Goal: Transaction & Acquisition: Download file/media

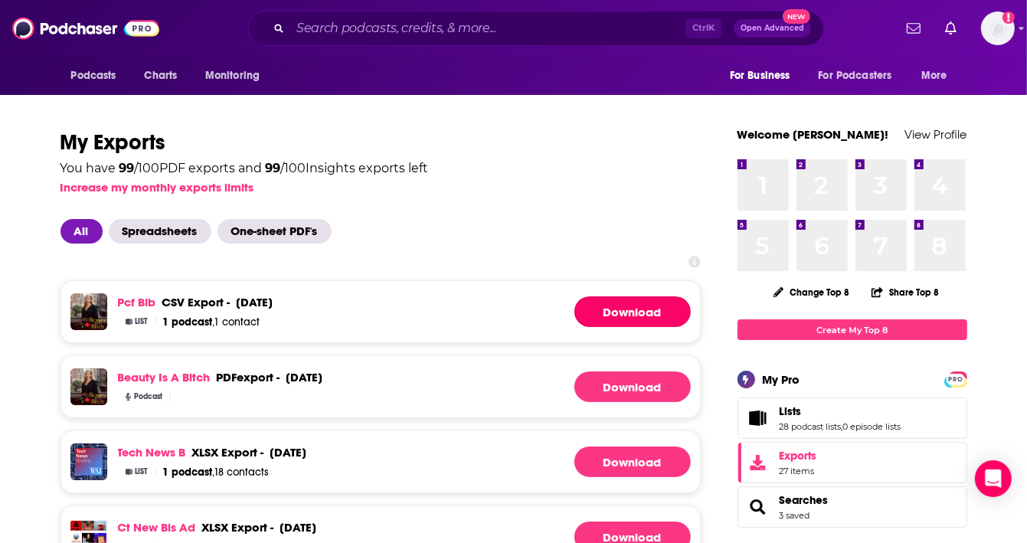
click at [610, 309] on link "Download" at bounding box center [632, 311] width 116 height 31
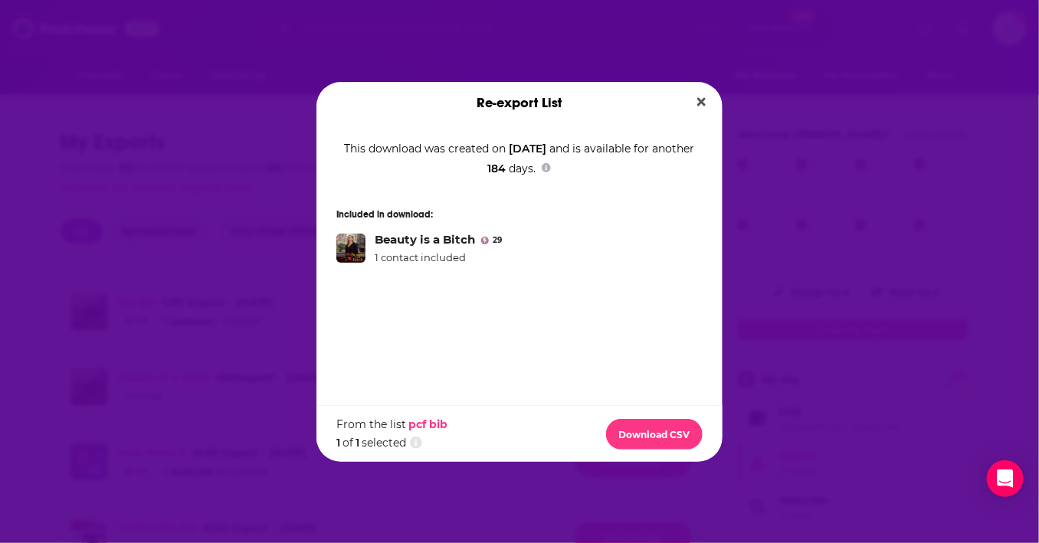
click at [698, 97] on icon "Close" at bounding box center [701, 102] width 8 height 12
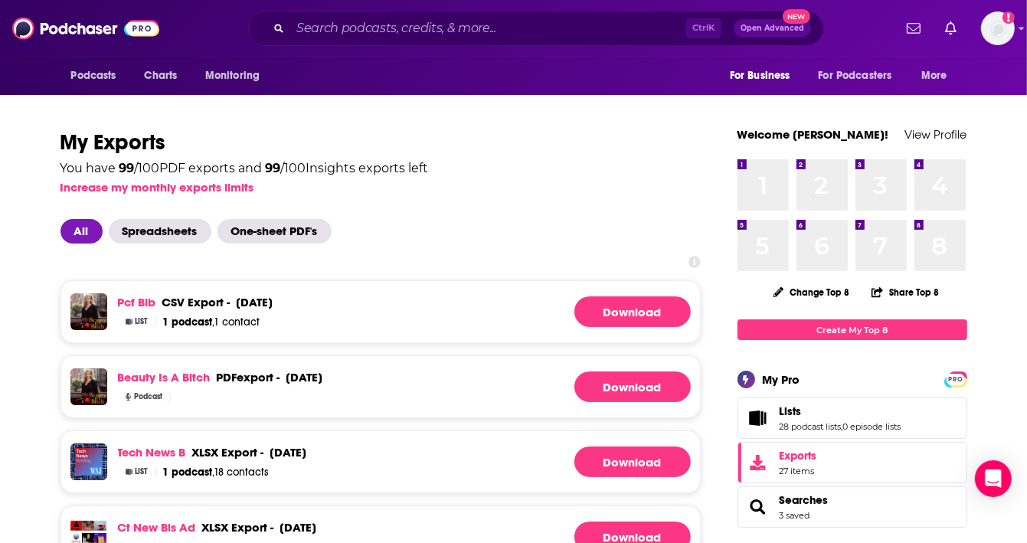
click at [143, 225] on span "Spreadsheets" at bounding box center [160, 231] width 103 height 25
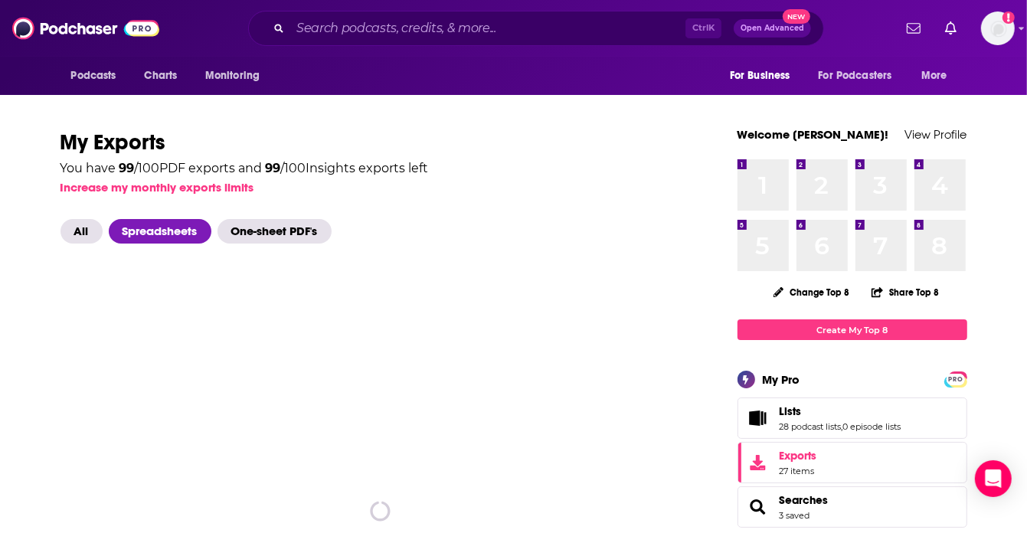
click at [83, 225] on span "All" at bounding box center [82, 231] width 42 height 25
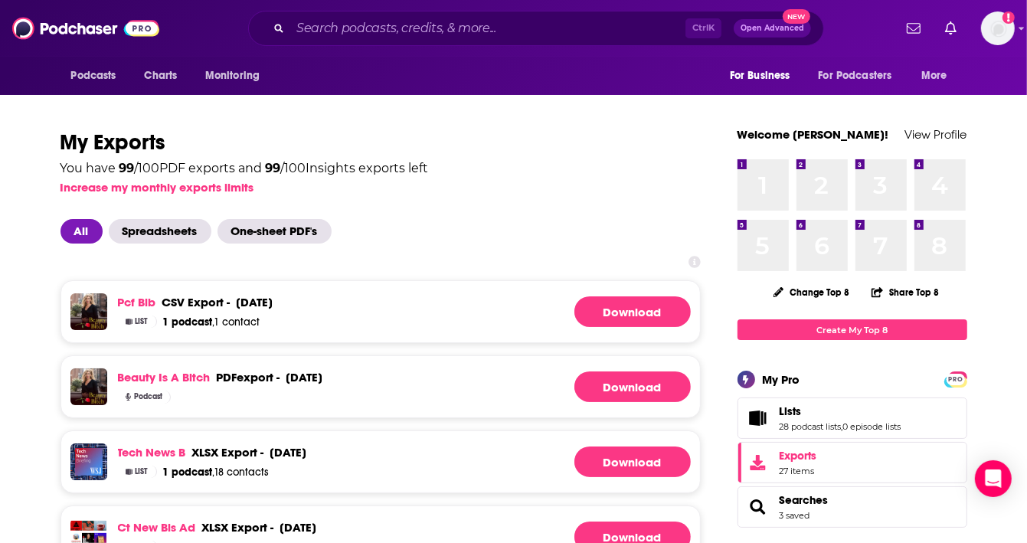
click at [643, 390] on link "Download" at bounding box center [632, 386] width 116 height 31
click at [590, 381] on link "Download" at bounding box center [632, 386] width 116 height 31
click at [622, 309] on link "Download" at bounding box center [632, 311] width 116 height 31
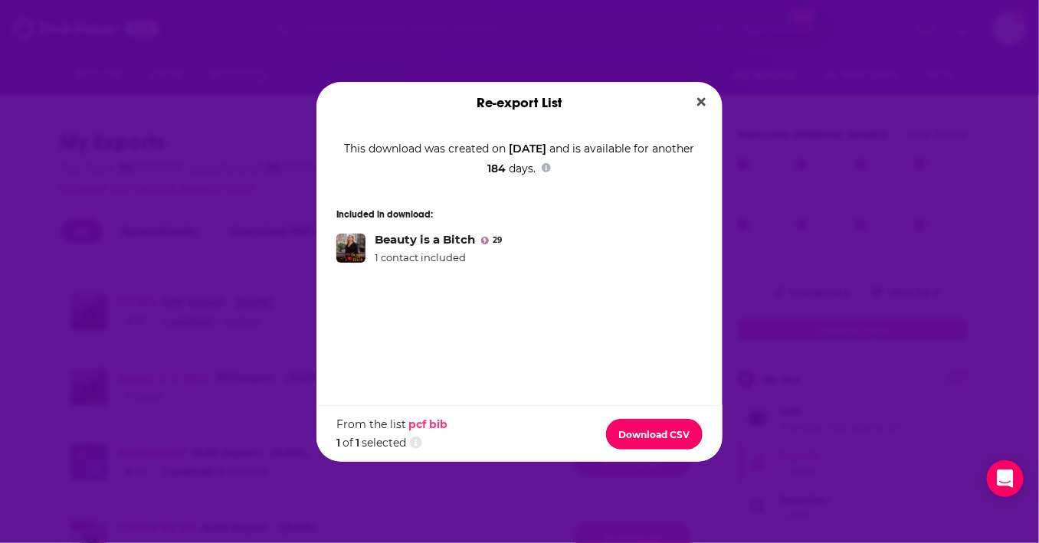
click at [643, 430] on button "Download CSV" at bounding box center [654, 434] width 97 height 31
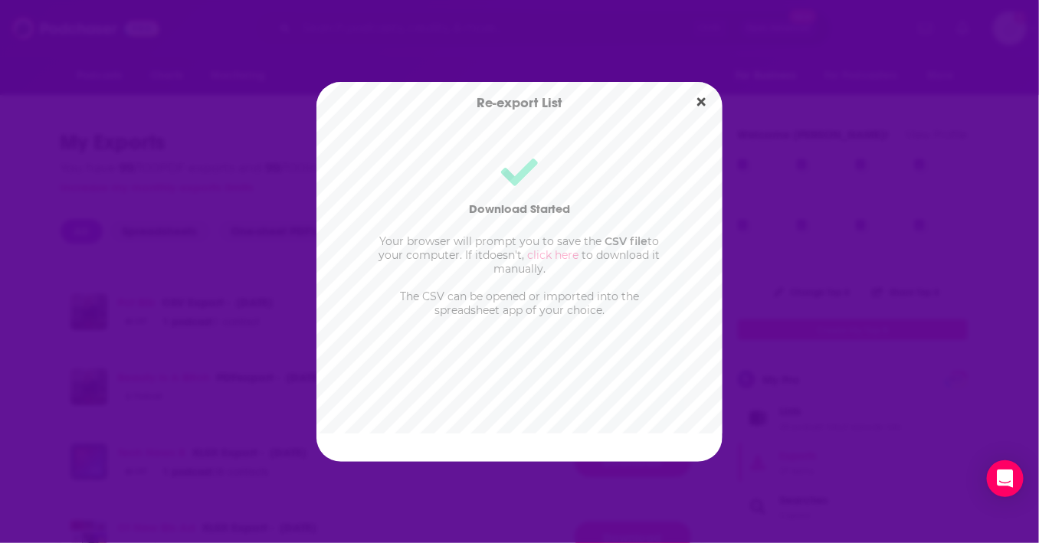
click at [540, 252] on link "click here" at bounding box center [553, 255] width 51 height 14
click at [702, 103] on icon "Close" at bounding box center [701, 101] width 8 height 8
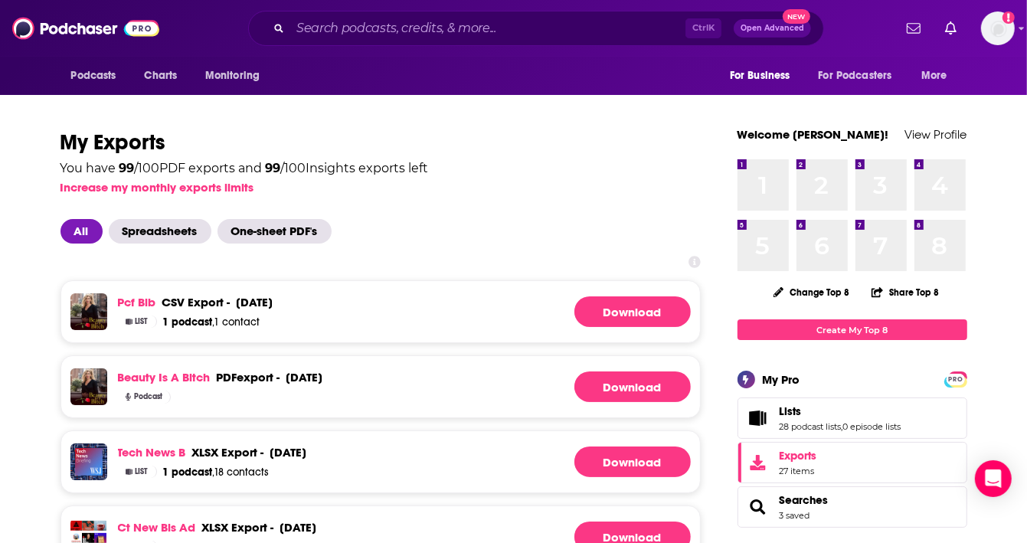
click at [487, 322] on div "pcf bib csv export - [DATE] csv export - [DATE] List 1 podcast , 1 contact Down…" at bounding box center [381, 311] width 640 height 63
click at [604, 317] on link "Download" at bounding box center [632, 311] width 116 height 31
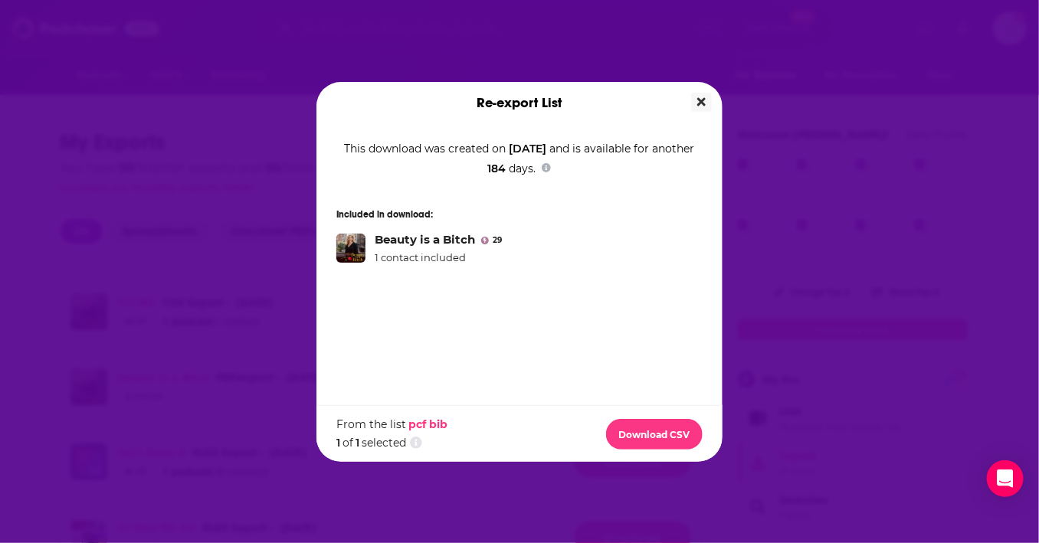
click at [708, 105] on button "Close" at bounding box center [701, 102] width 21 height 19
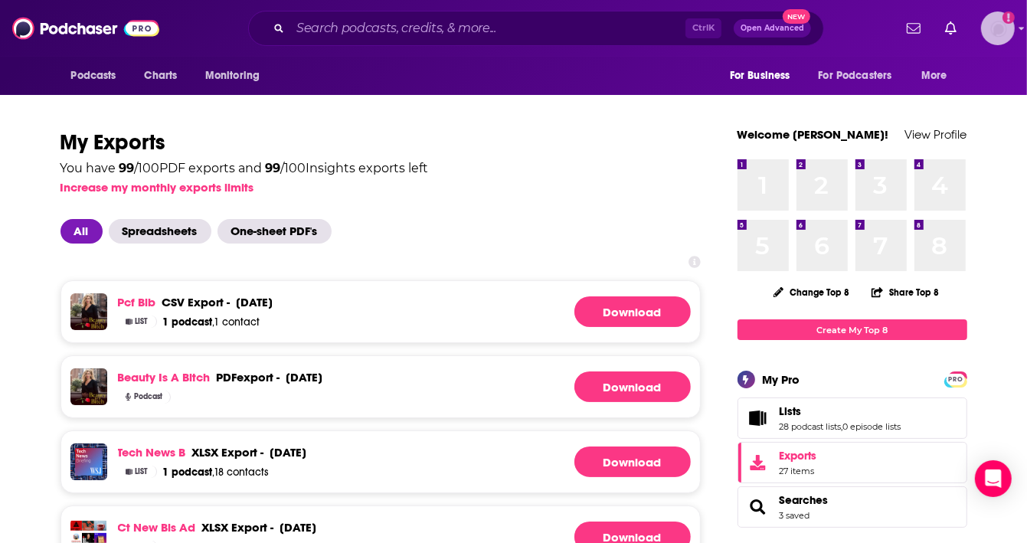
click at [1001, 28] on img "Logged in as marissah" at bounding box center [998, 28] width 34 height 34
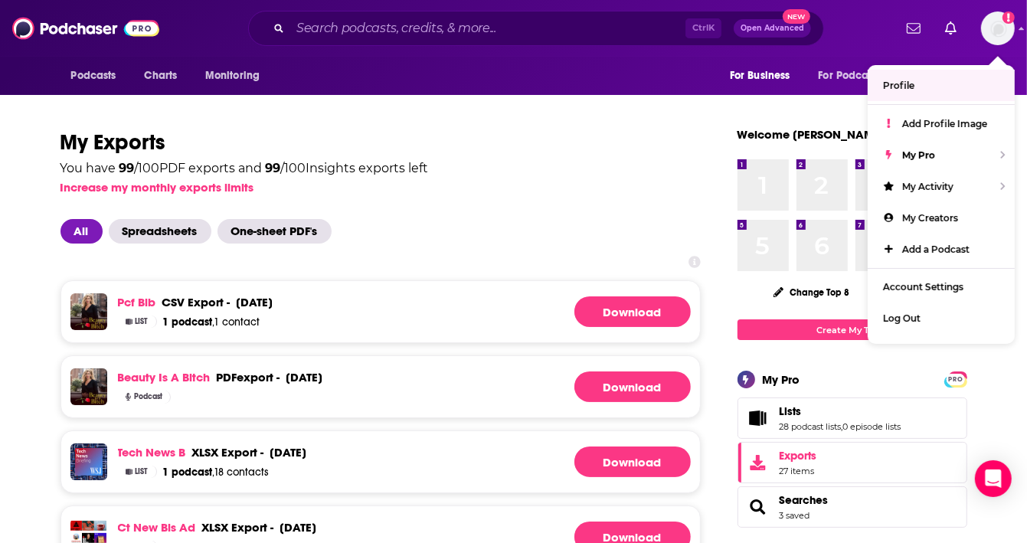
click at [493, 142] on h1 "My Exports" at bounding box center [381, 143] width 640 height 28
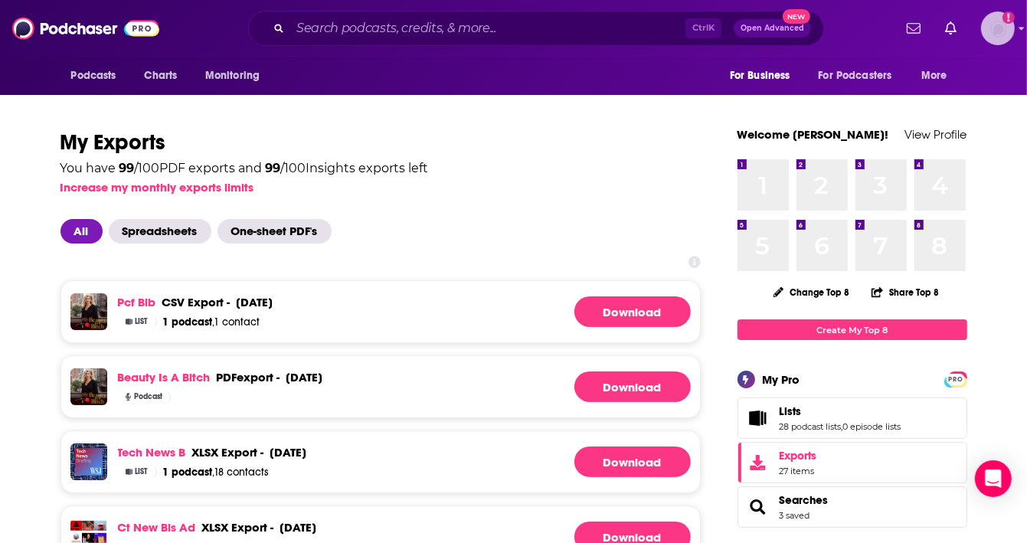
click at [995, 28] on img "Logged in as marissah" at bounding box center [998, 28] width 34 height 34
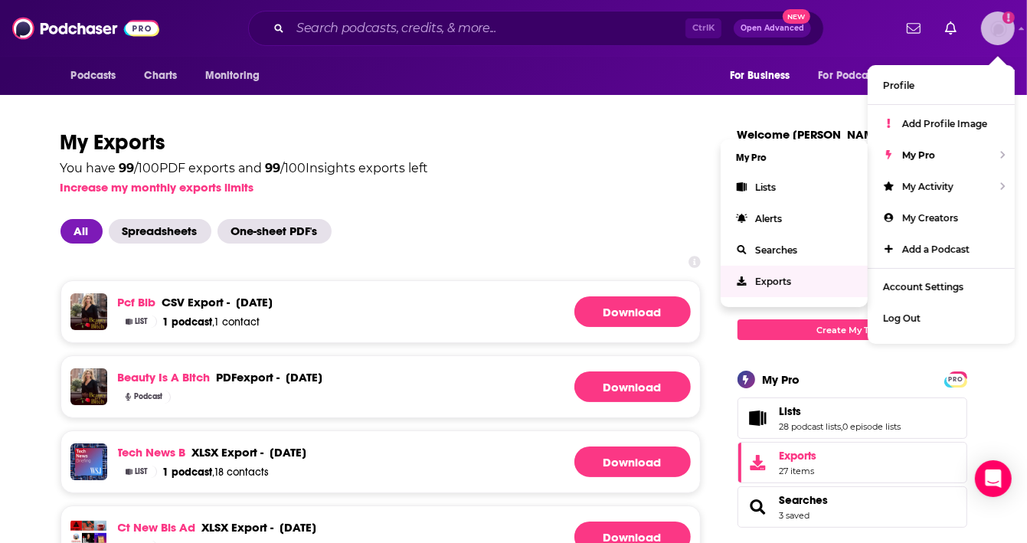
click at [769, 280] on span "Exports" at bounding box center [773, 281] width 36 height 11
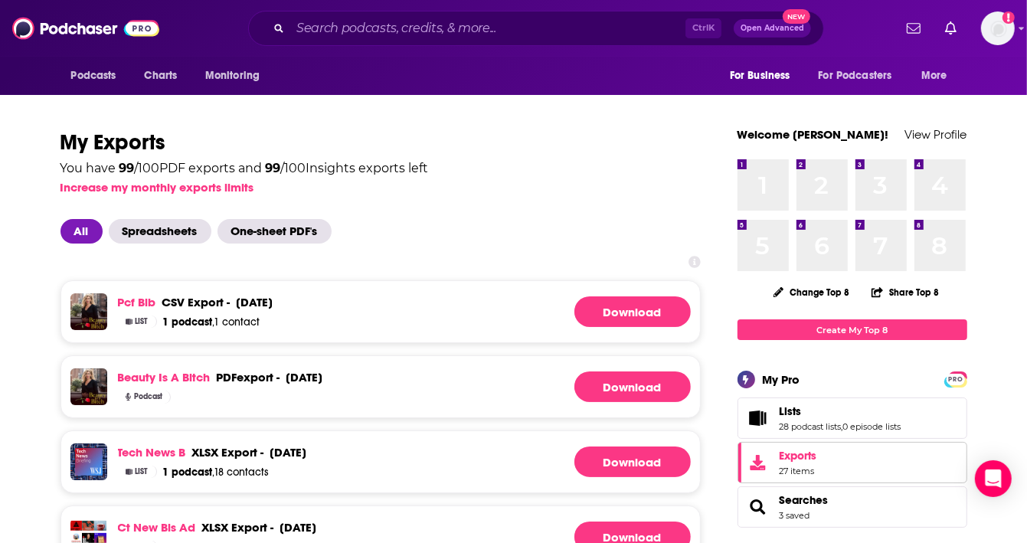
click at [777, 464] on link "Exports 27 items" at bounding box center [853, 462] width 230 height 41
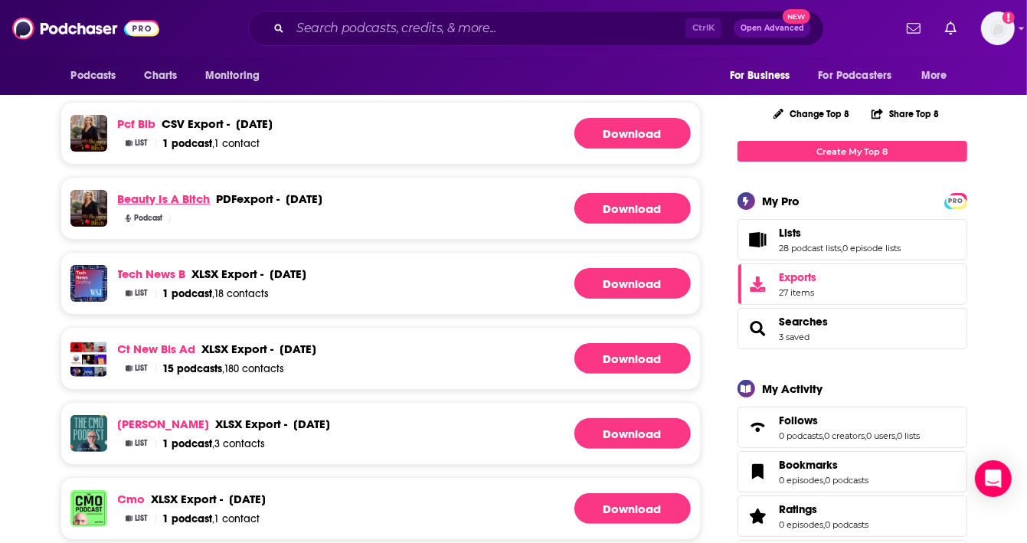
click at [146, 195] on link "Beauty is a Bitch" at bounding box center [164, 198] width 93 height 15
click at [165, 191] on link "Beauty is a Bitch" at bounding box center [164, 198] width 93 height 15
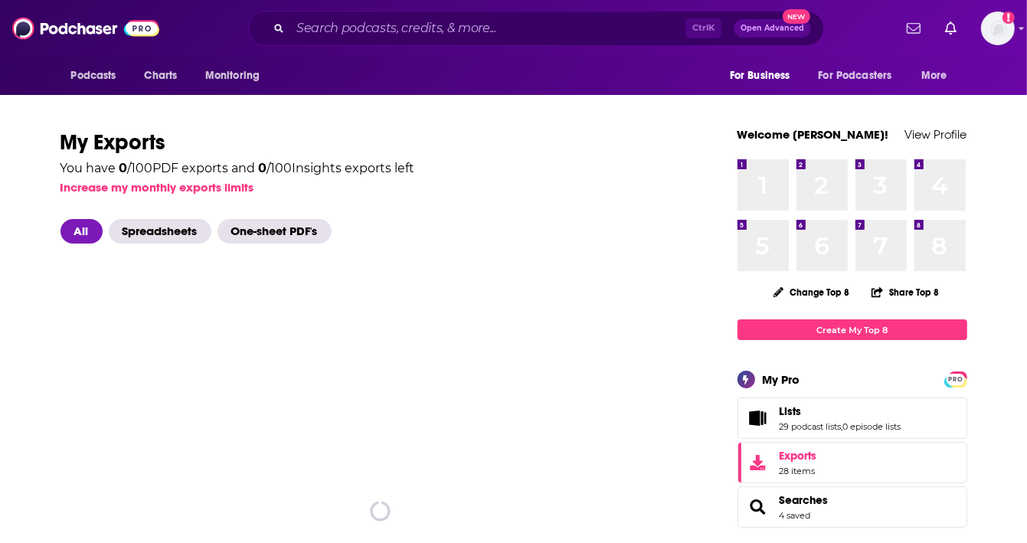
click at [134, 233] on span "Spreadsheets" at bounding box center [160, 231] width 103 height 25
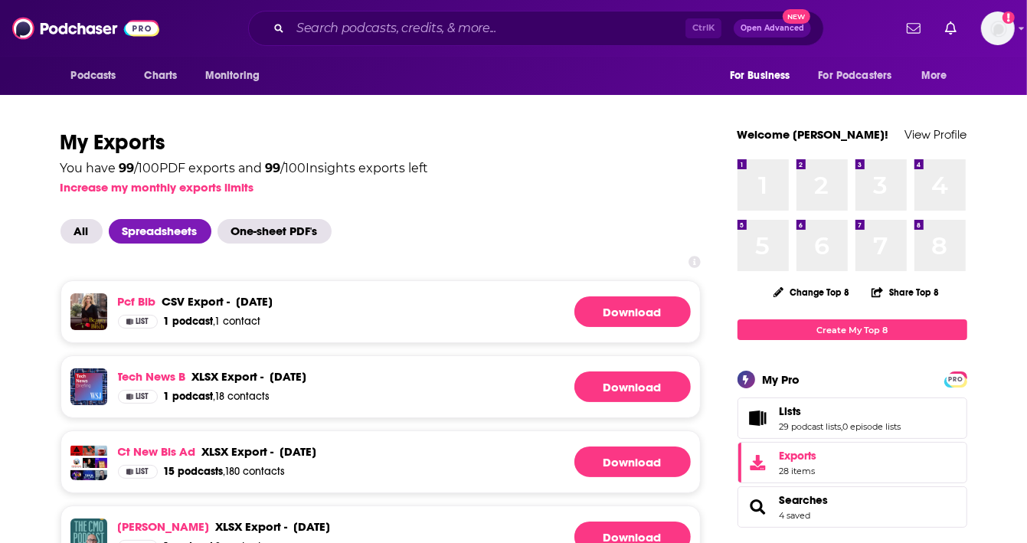
click at [604, 309] on link "Download" at bounding box center [632, 311] width 116 height 31
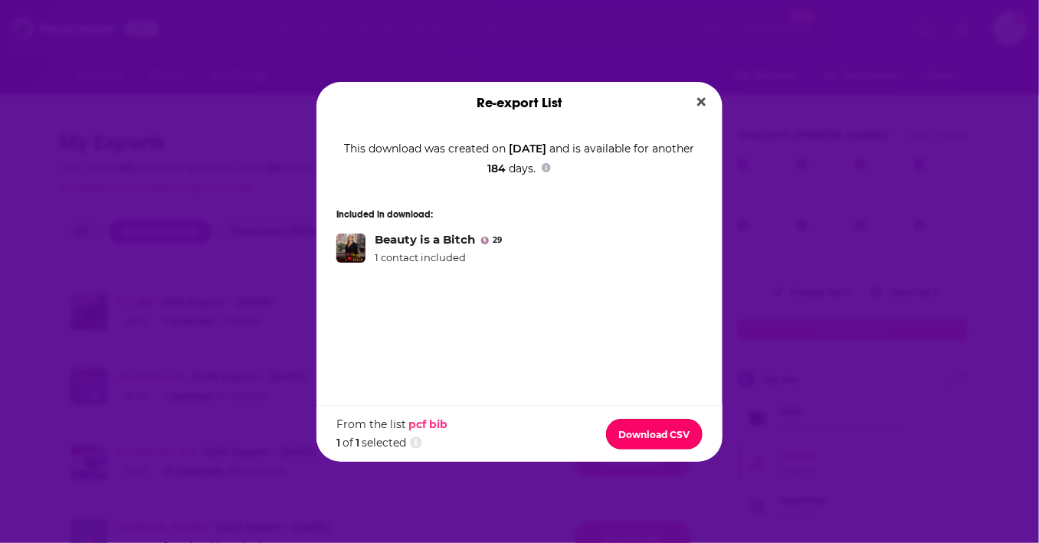
click at [620, 433] on button "Download CSV" at bounding box center [654, 434] width 97 height 31
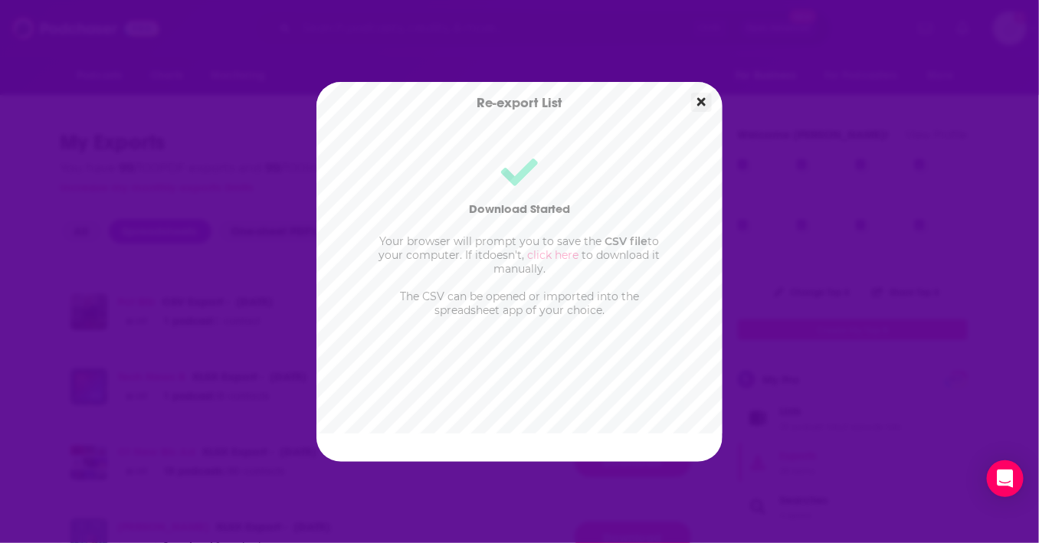
click at [708, 99] on button "Close" at bounding box center [701, 102] width 21 height 19
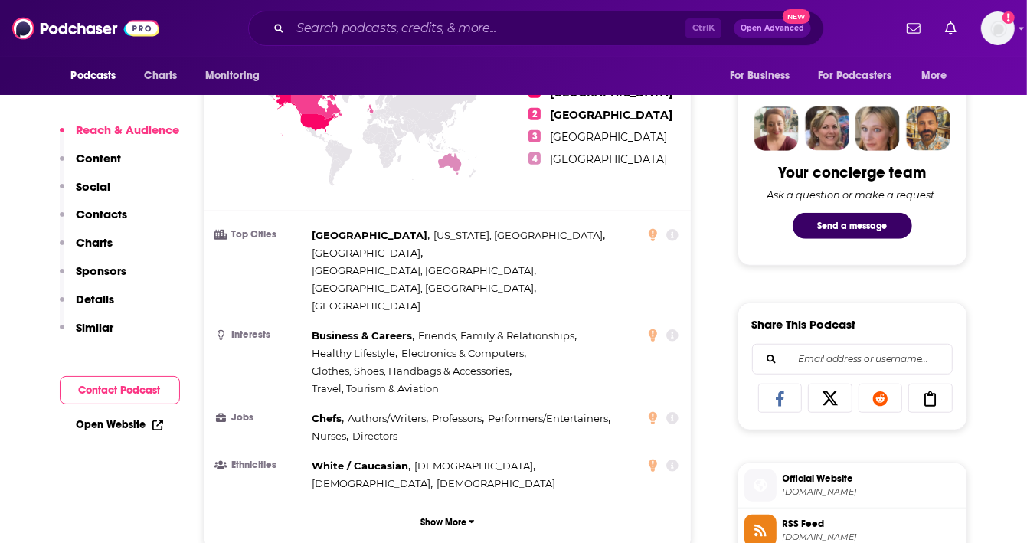
scroll to position [893, 0]
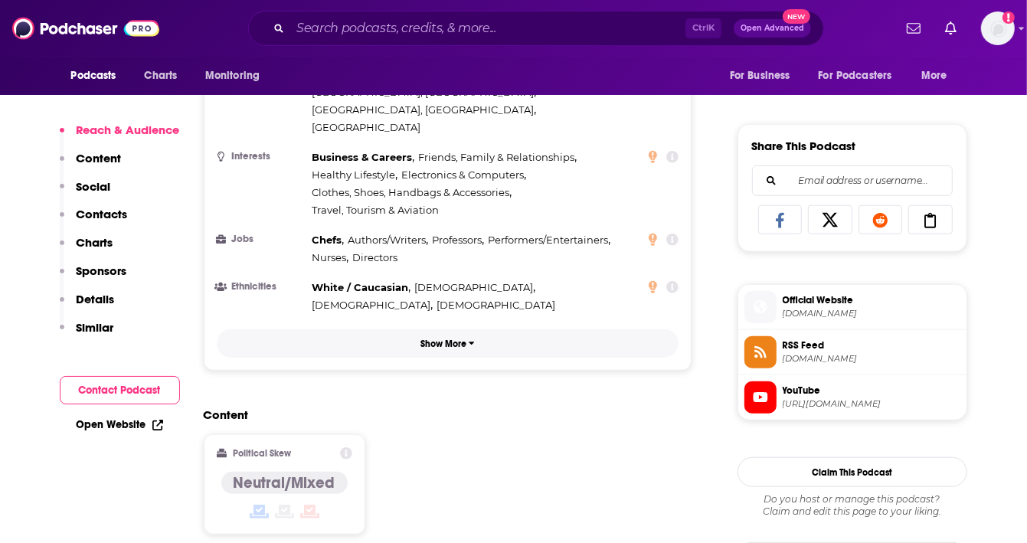
click at [412, 329] on button "Show More" at bounding box center [448, 343] width 463 height 28
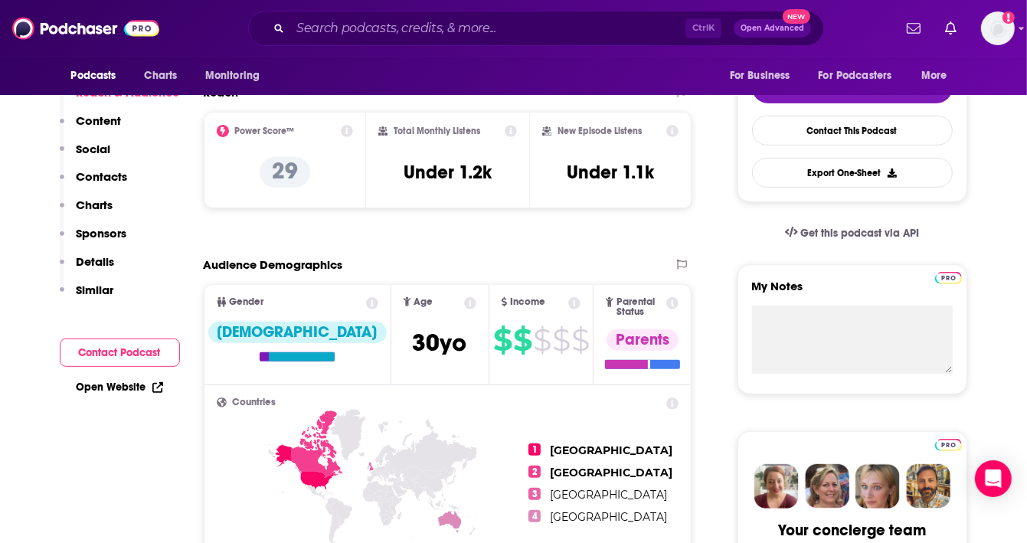
scroll to position [0, 0]
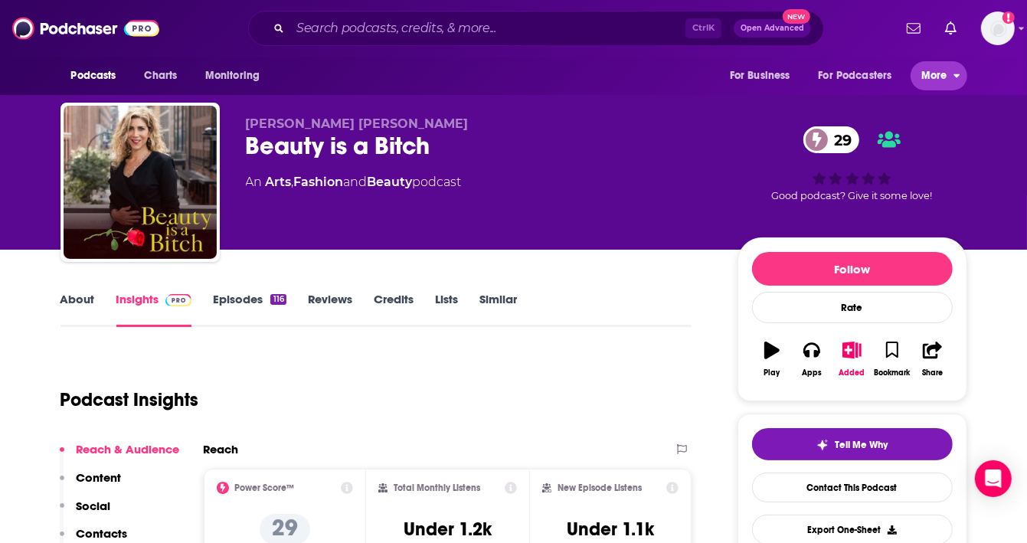
click at [924, 78] on span "More" at bounding box center [934, 75] width 26 height 21
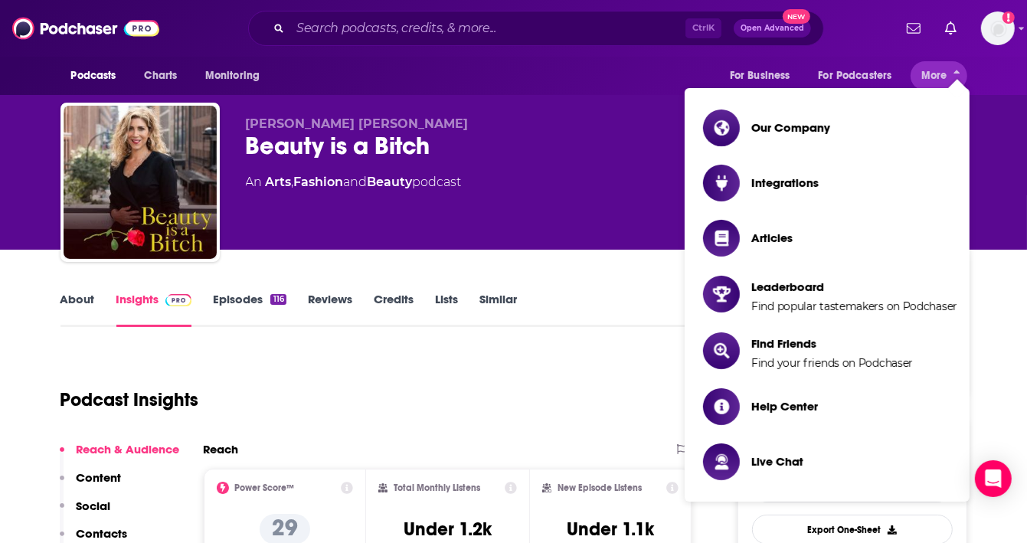
click at [994, 99] on div "Lauren Dimet Waters Beauty is a Bitch 29 An Arts , Fashion and Beauty podcast 2…" at bounding box center [514, 125] width 980 height 250
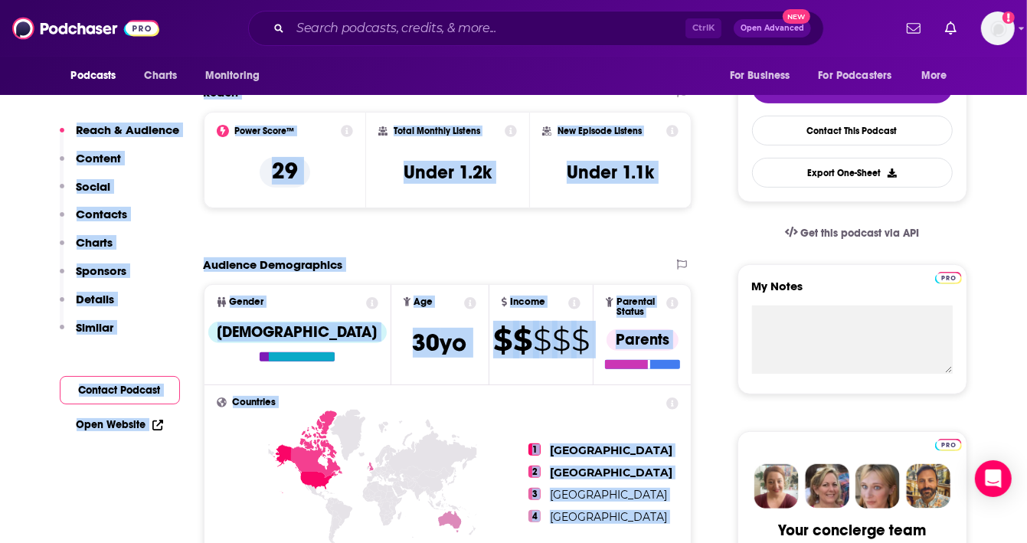
scroll to position [178, 0]
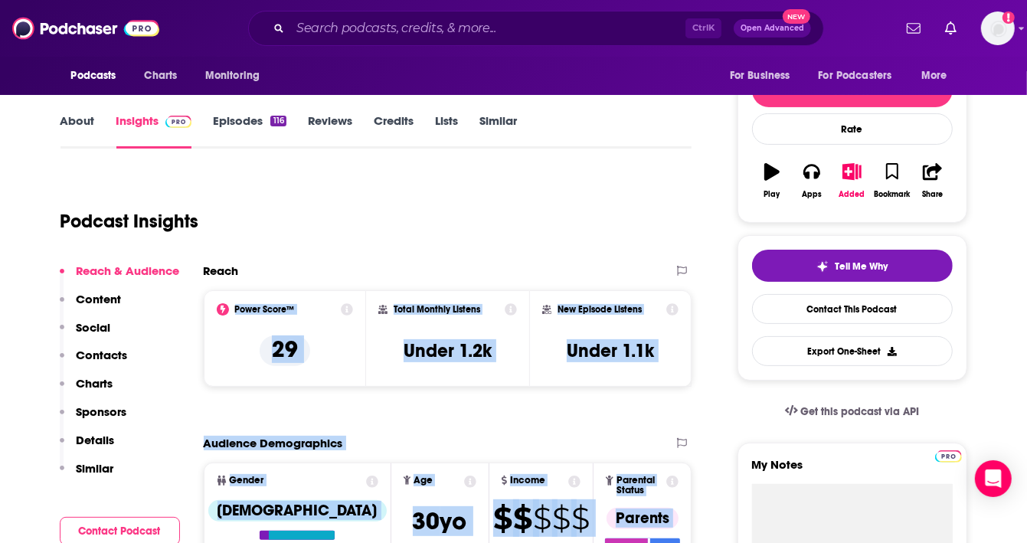
drag, startPoint x: 488, startPoint y: 415, endPoint x: 222, endPoint y: 307, distance: 286.9
copy div "Power Score™ 29 Total Monthly Listens Under 1.2k New Episode Listens Under 1.1k…"
click at [348, 309] on icon at bounding box center [347, 309] width 12 height 12
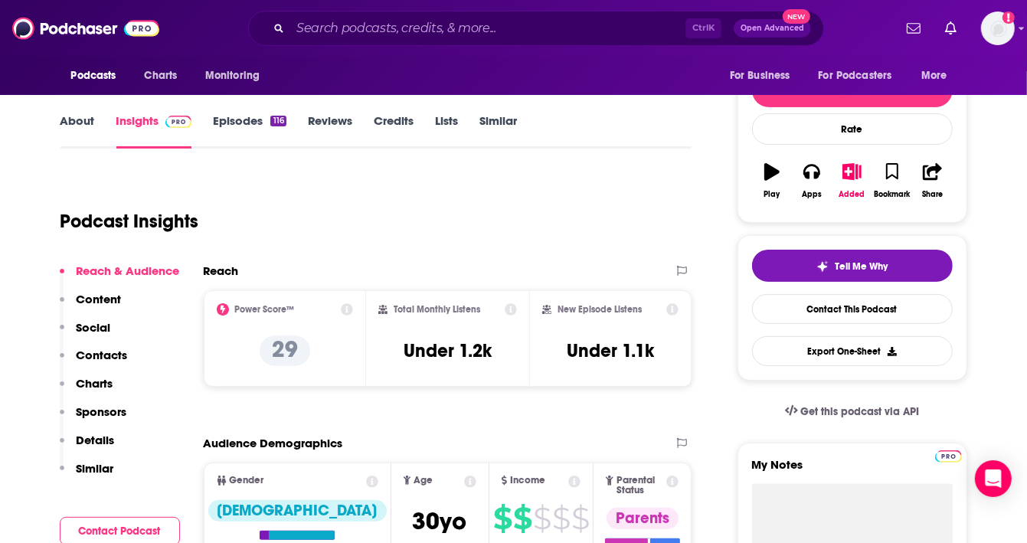
drag, startPoint x: 394, startPoint y: 237, endPoint x: 348, endPoint y: 235, distance: 46.0
click at [343, 307] on icon at bounding box center [347, 309] width 12 height 12
drag, startPoint x: 264, startPoint y: 175, endPoint x: 291, endPoint y: 175, distance: 26.8
click at [348, 311] on icon at bounding box center [347, 309] width 12 height 12
drag, startPoint x: 352, startPoint y: 234, endPoint x: 616, endPoint y: 103, distance: 295.2
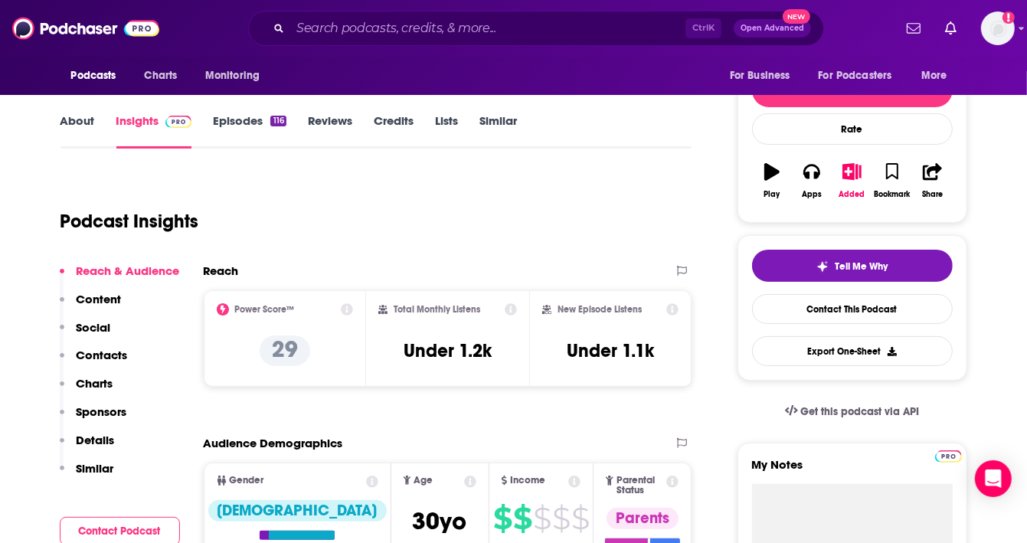
click at [348, 309] on icon at bounding box center [347, 309] width 12 height 12
drag, startPoint x: 355, startPoint y: 153, endPoint x: 297, endPoint y: 158, distance: 58.4
click at [345, 306] on icon at bounding box center [347, 309] width 12 height 12
click at [346, 307] on icon at bounding box center [347, 309] width 12 height 12
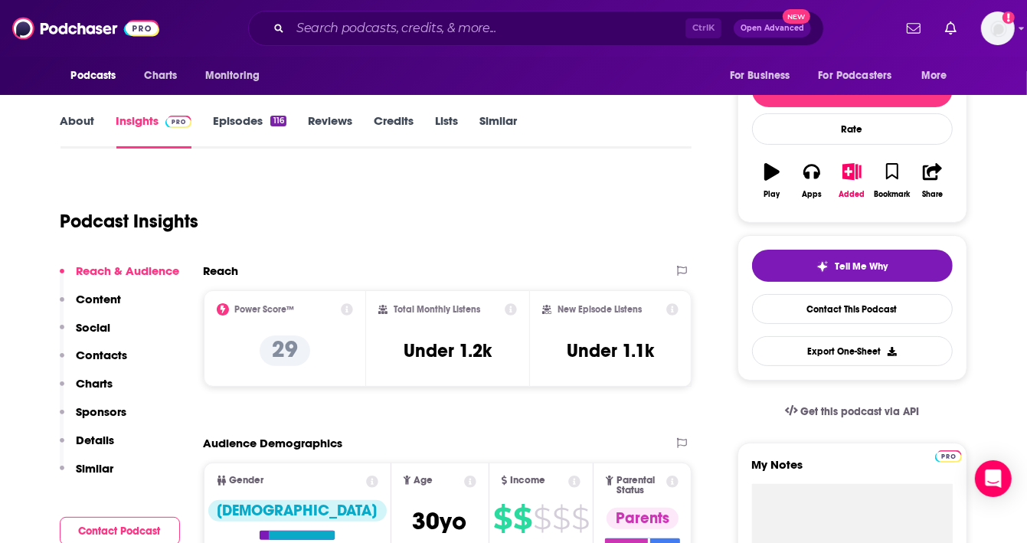
click at [343, 309] on icon at bounding box center [347, 309] width 12 height 12
drag, startPoint x: 363, startPoint y: 201, endPoint x: 349, endPoint y: 312, distance: 111.9
click at [349, 312] on icon at bounding box center [347, 309] width 12 height 12
drag, startPoint x: 349, startPoint y: 312, endPoint x: 342, endPoint y: 307, distance: 9.3
click at [342, 307] on div "Power Score™" at bounding box center [285, 309] width 137 height 12
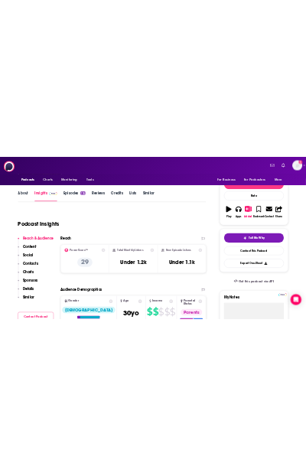
scroll to position [0, 0]
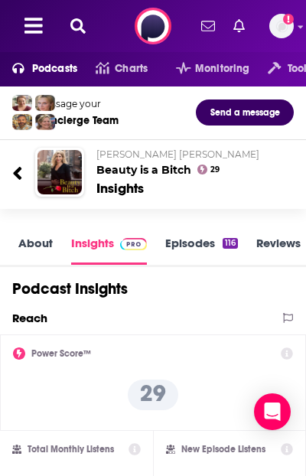
click at [280, 368] on div "Power Score™ 29" at bounding box center [153, 383] width 280 height 70
click at [63, 394] on div "Power Score™ 29" at bounding box center [153, 383] width 280 height 70
click at [144, 390] on p "29" at bounding box center [153, 395] width 51 height 31
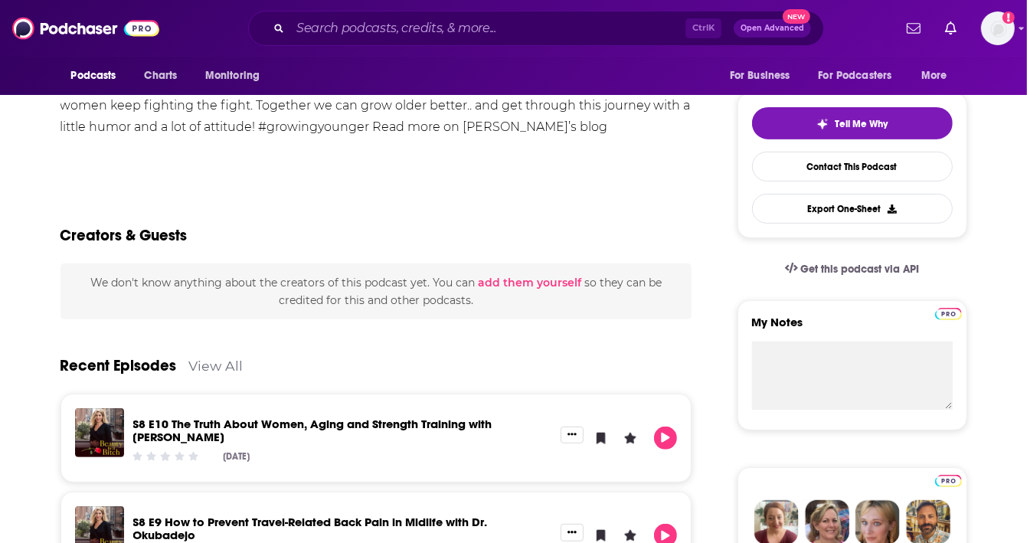
scroll to position [142, 0]
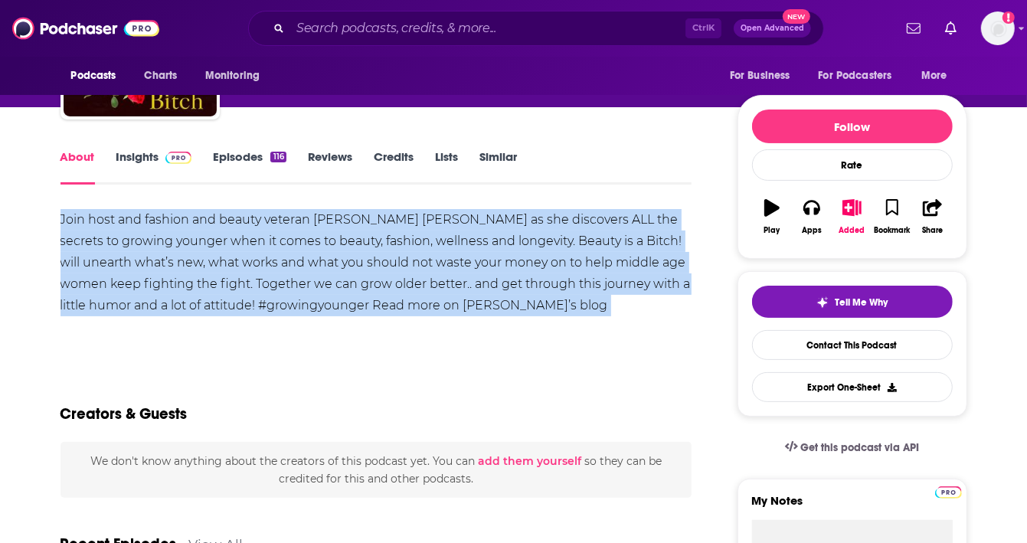
drag, startPoint x: 59, startPoint y: 214, endPoint x: 679, endPoint y: 341, distance: 632.5
copy div "Join host and fashion and beauty veteran Lauren Dimet Waters as she discovers A…"
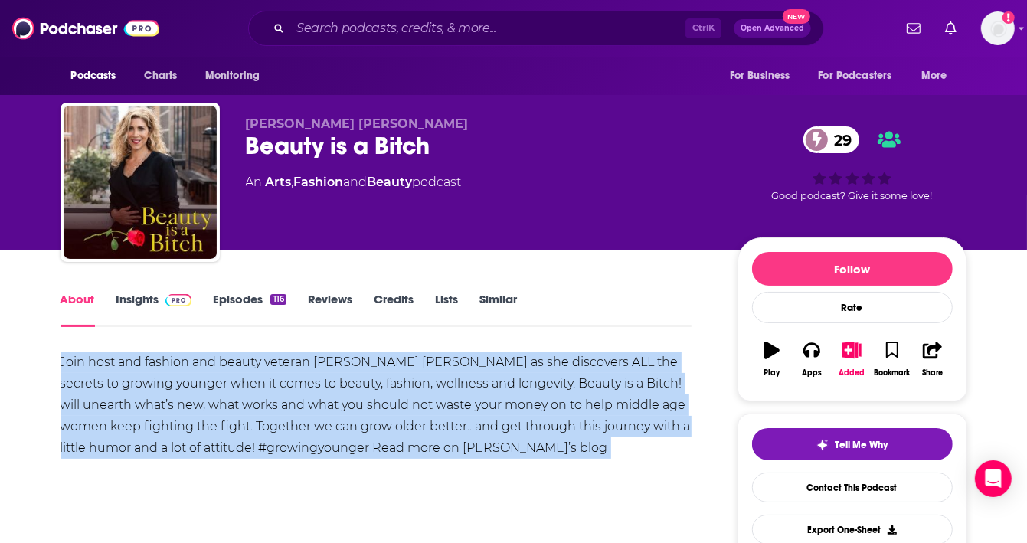
click at [244, 298] on link "Episodes 116" at bounding box center [249, 309] width 73 height 35
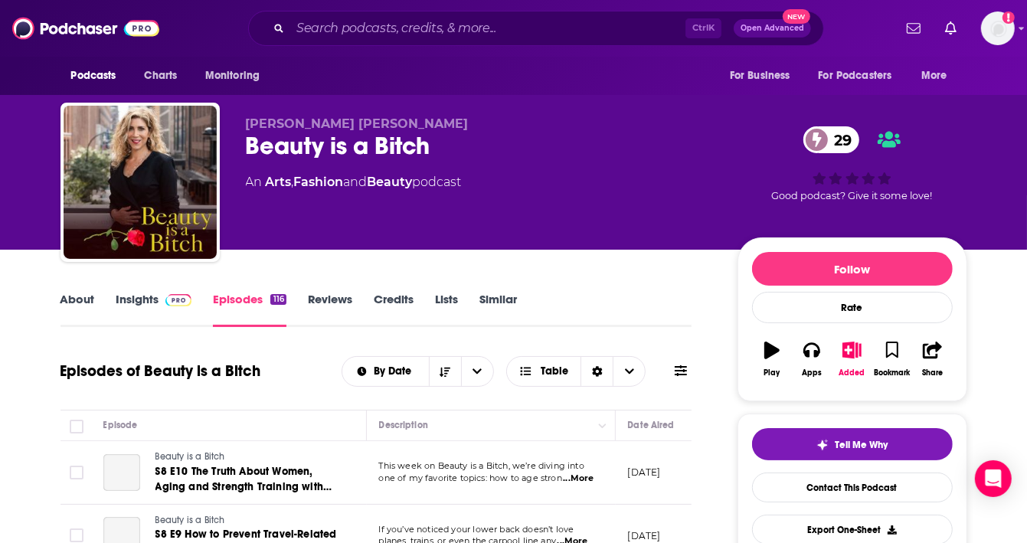
scroll to position [178, 0]
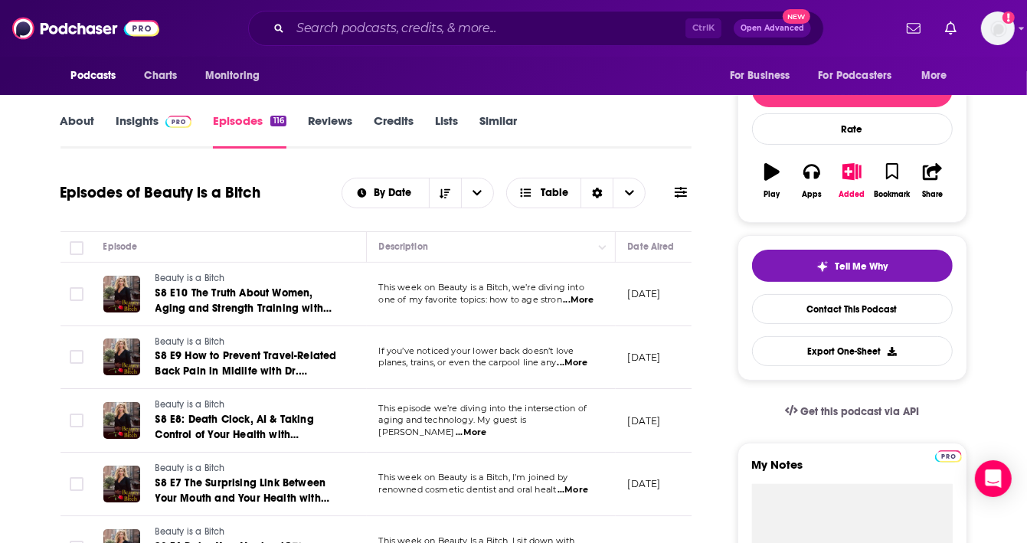
click at [69, 113] on link "About" at bounding box center [78, 130] width 34 height 35
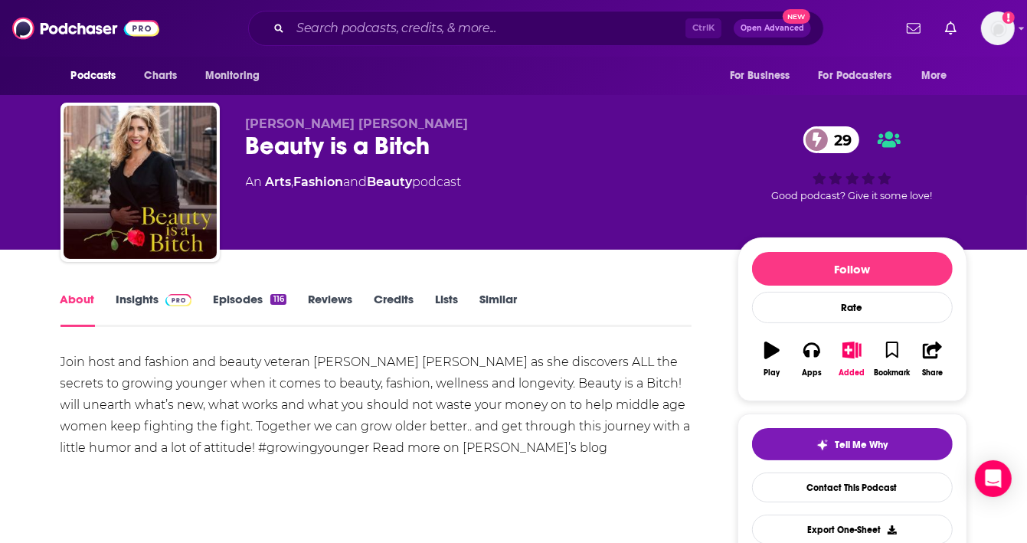
click at [141, 300] on link "Insights" at bounding box center [154, 309] width 76 height 35
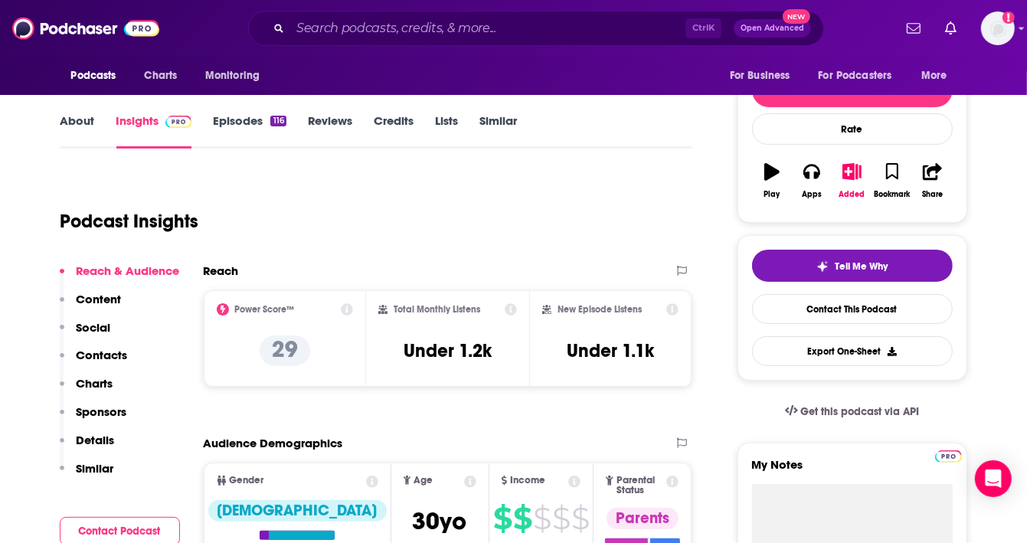
scroll to position [357, 0]
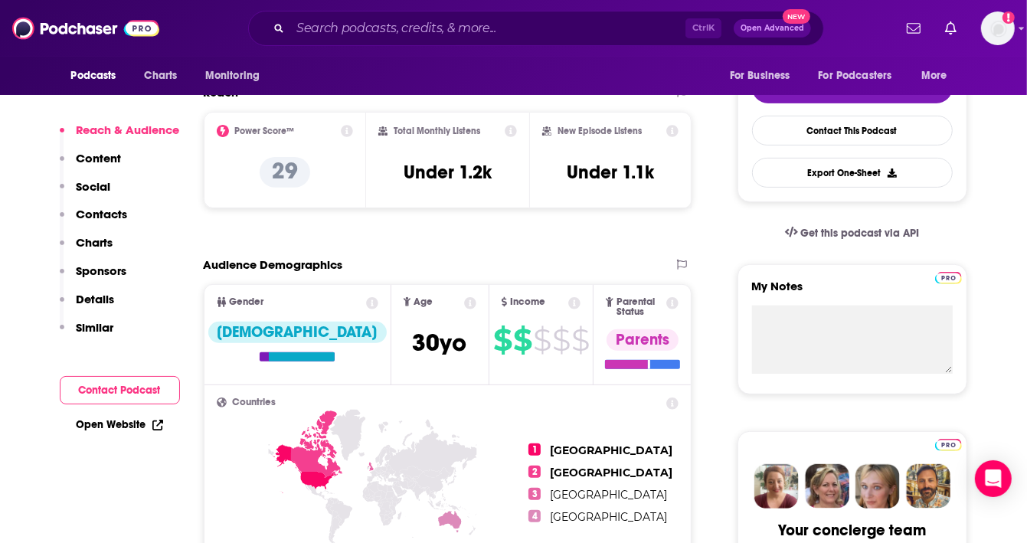
click at [92, 296] on p "Details" at bounding box center [96, 299] width 38 height 15
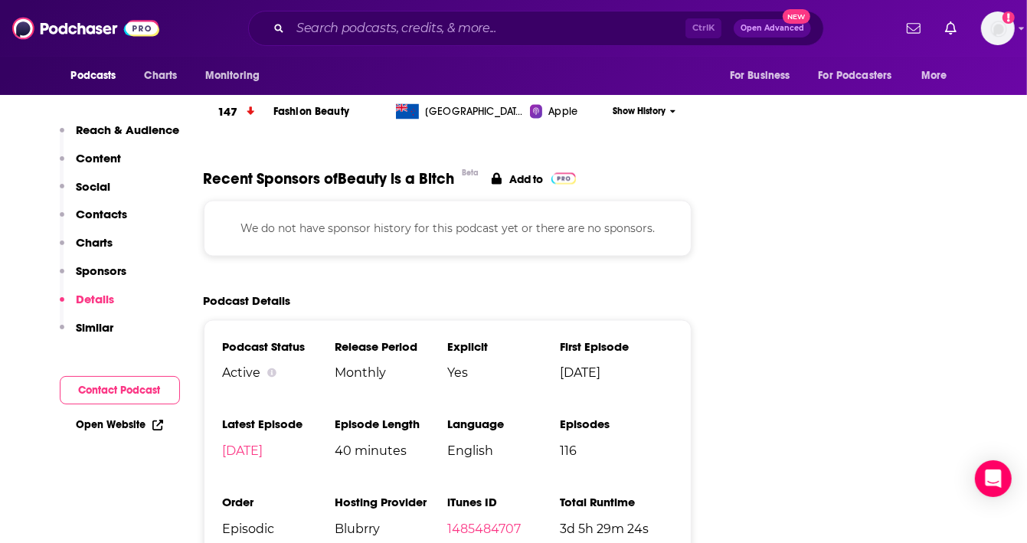
scroll to position [1930, 0]
